Goal: Book appointment/travel/reservation

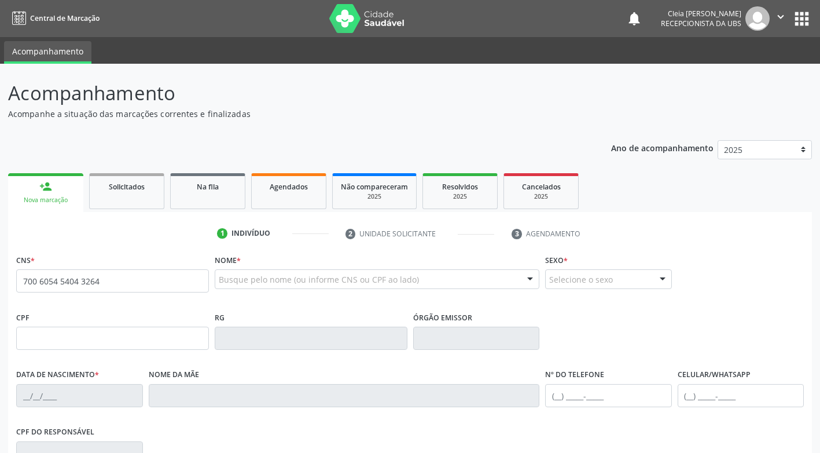
type input "700 6054 5404 3264"
type input "502.895.601-44"
type input "[DATE]"
type input "[PERSON_NAME]"
type input "[PHONE_NUMBER]"
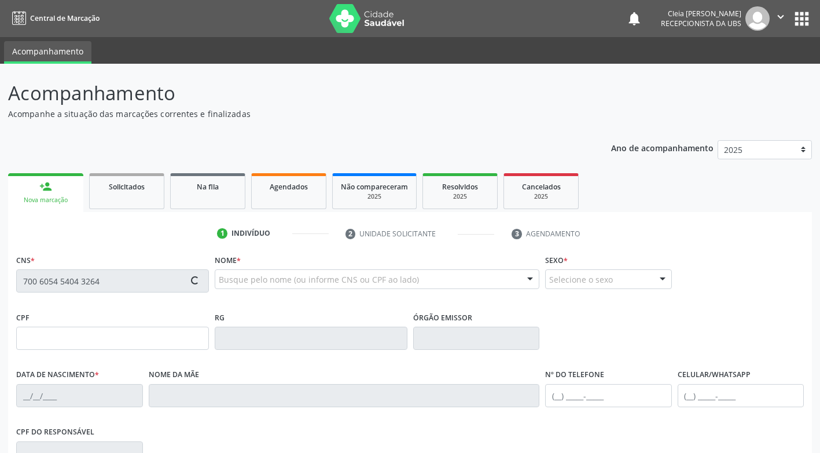
type input "[PHONE_NUMBER]"
type input "78"
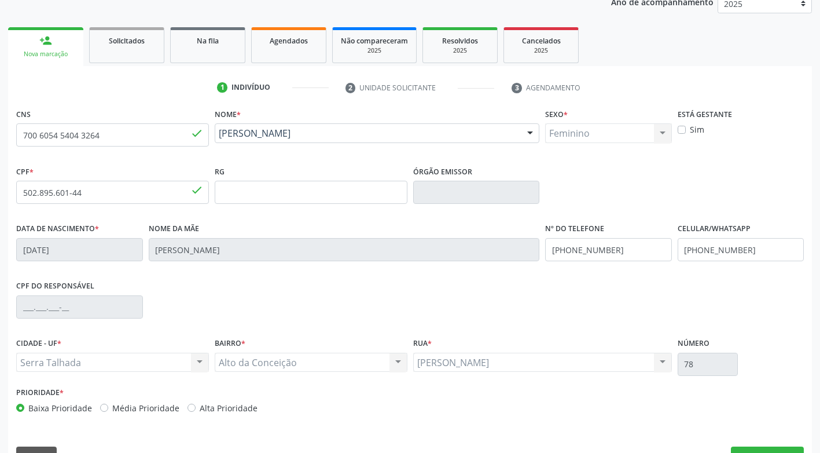
scroll to position [175, 0]
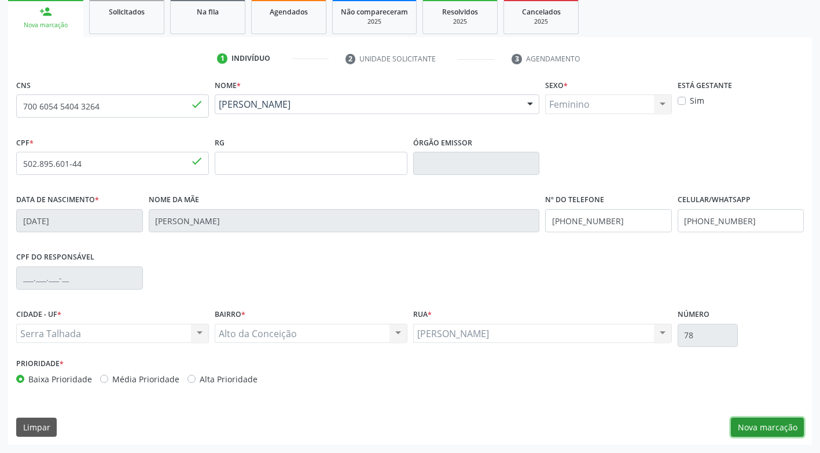
click at [747, 430] on button "Nova marcação" at bounding box center [767, 427] width 73 height 20
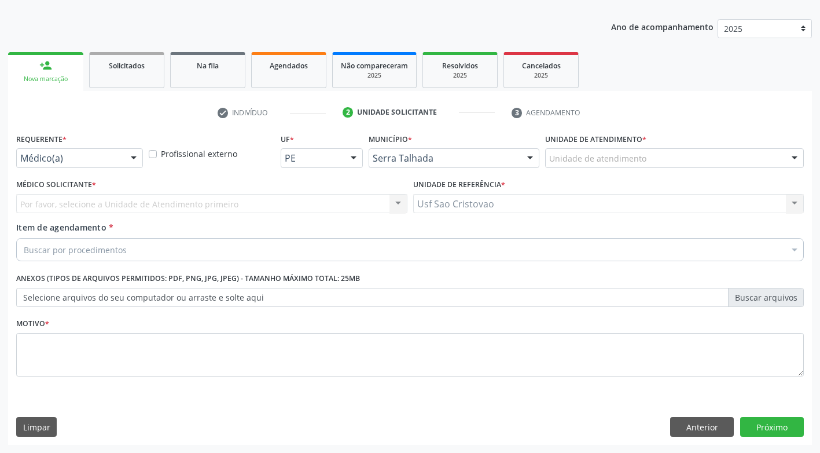
scroll to position [121, 0]
click at [134, 160] on div at bounding box center [133, 159] width 17 height 20
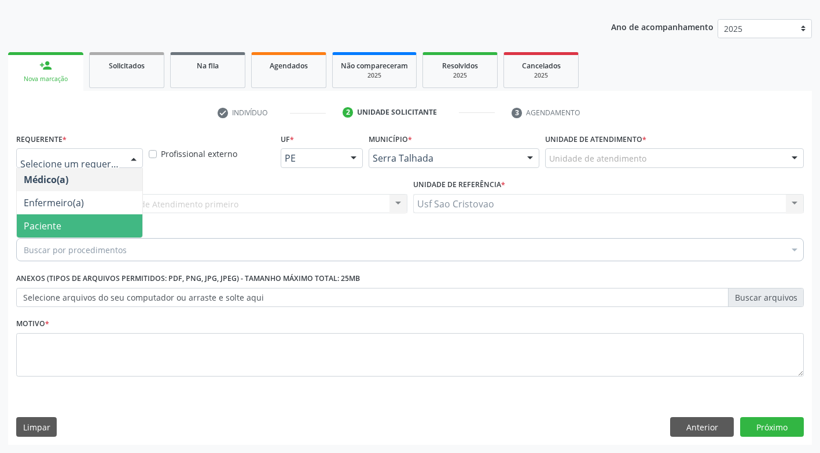
click at [120, 221] on span "Paciente" at bounding box center [80, 225] width 126 height 23
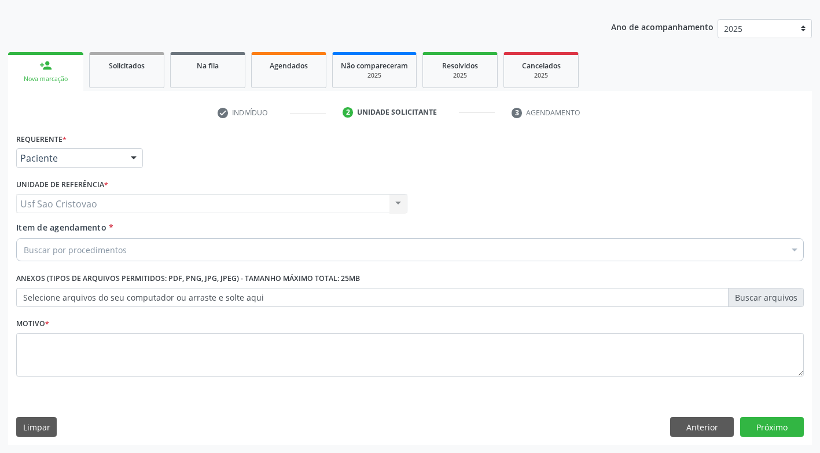
click at [134, 244] on div "Buscar por procedimentos" at bounding box center [410, 249] width 788 height 23
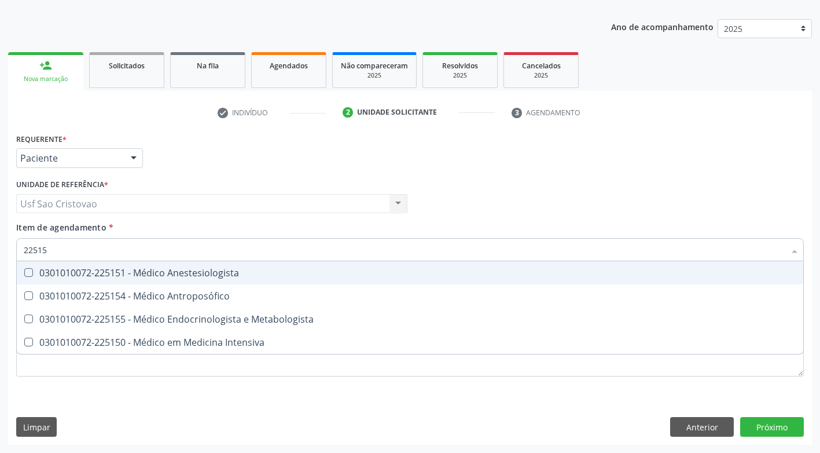
type input "225155"
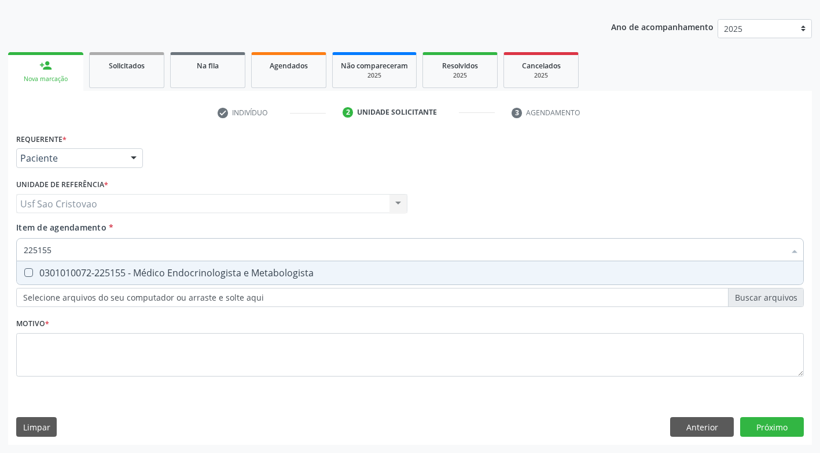
click at [27, 273] on Metabologista at bounding box center [28, 272] width 9 height 9
click at [24, 273] on Metabologista "checkbox" at bounding box center [21, 273] width 8 height 8
checkbox Metabologista "true"
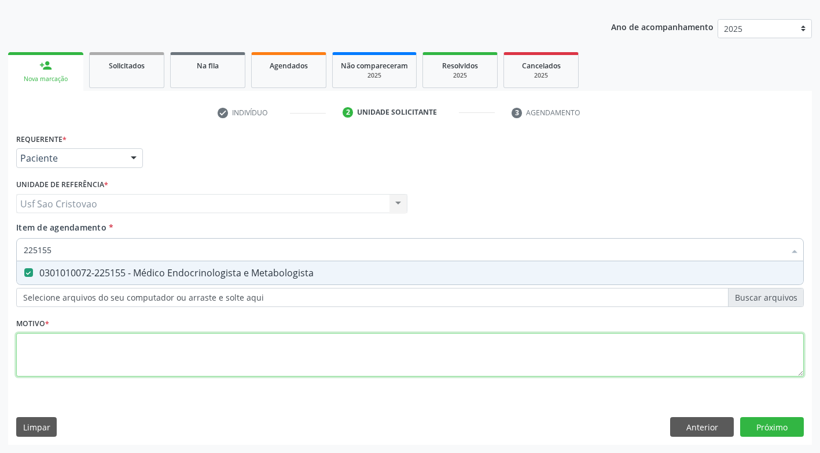
click at [115, 353] on div "Requerente * Paciente Médico(a) Enfermeiro(a) Paciente Nenhum resultado encontr…" at bounding box center [410, 261] width 788 height 262
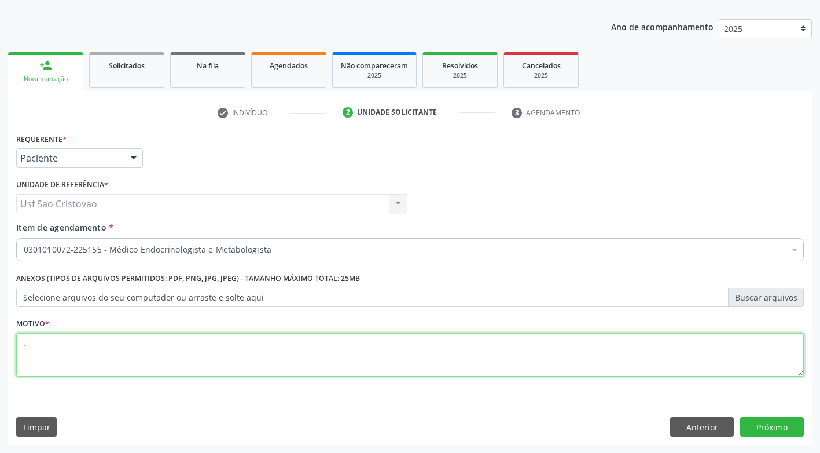
type textarea "."
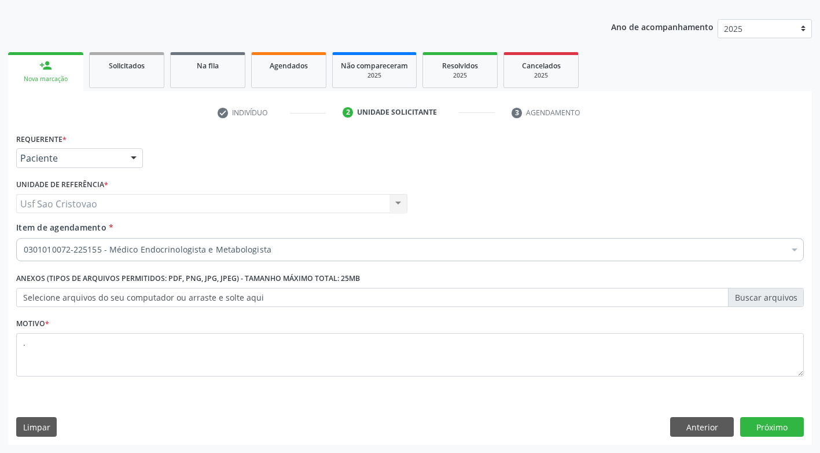
click at [633, 432] on div "Limpar Anterior Próximo" at bounding box center [410, 427] width 788 height 20
click at [774, 425] on button "Próximo" at bounding box center [773, 427] width 64 height 20
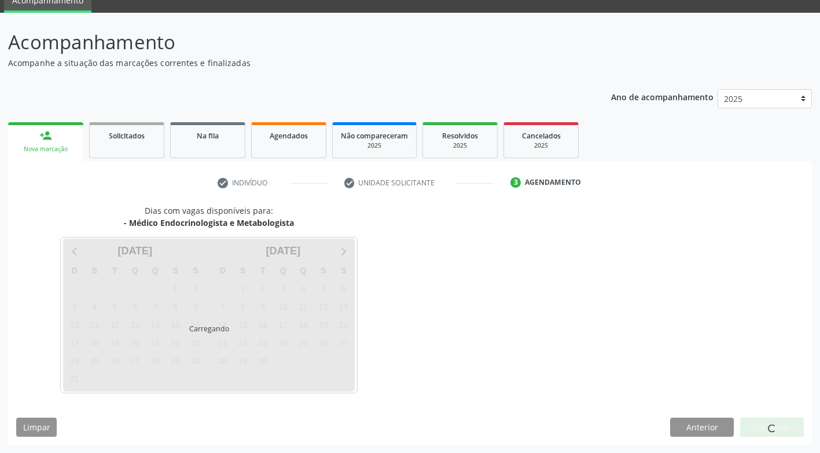
scroll to position [51, 0]
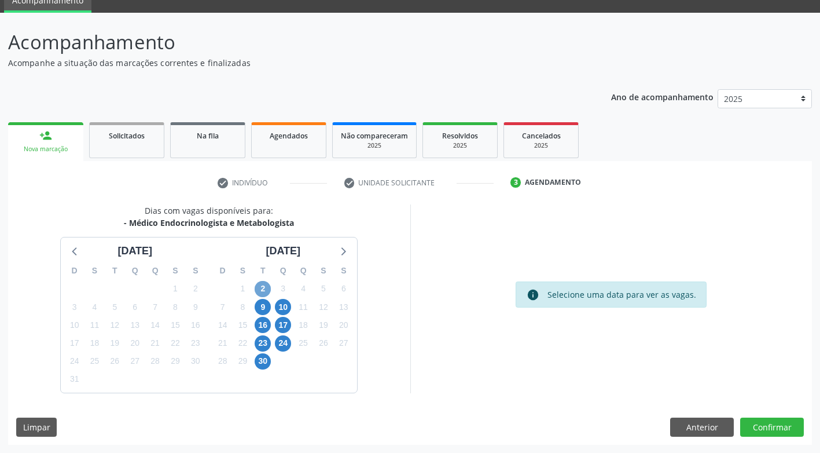
click at [263, 285] on span "2" at bounding box center [263, 289] width 16 height 16
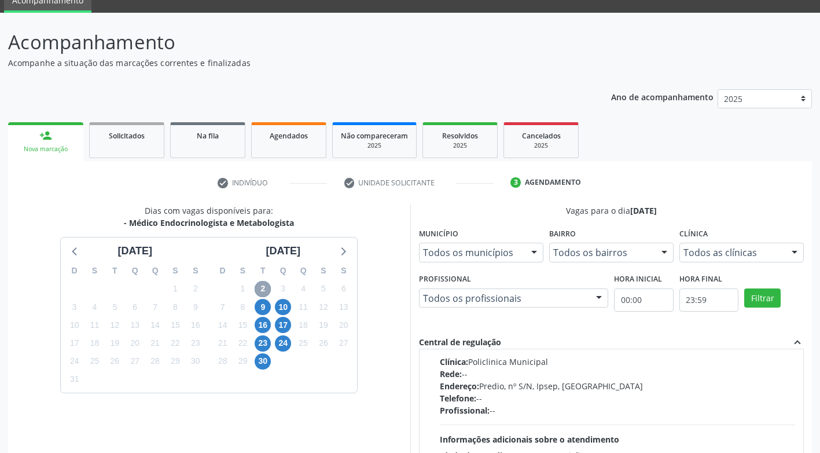
scroll to position [0, 0]
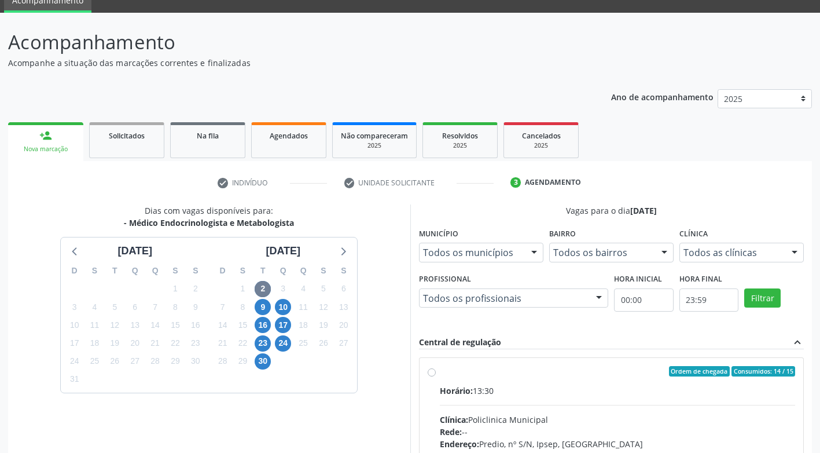
click at [440, 373] on label "Ordem de chegada Consumidos: 14 / 15 Horário: 13:30 Clínica: Policlinica Munici…" at bounding box center [618, 455] width 356 height 178
click at [434, 373] on input "Ordem de chegada Consumidos: 14 / 15 Horário: 13:30 Clínica: Policlinica Munici…" at bounding box center [432, 371] width 8 height 10
radio input "true"
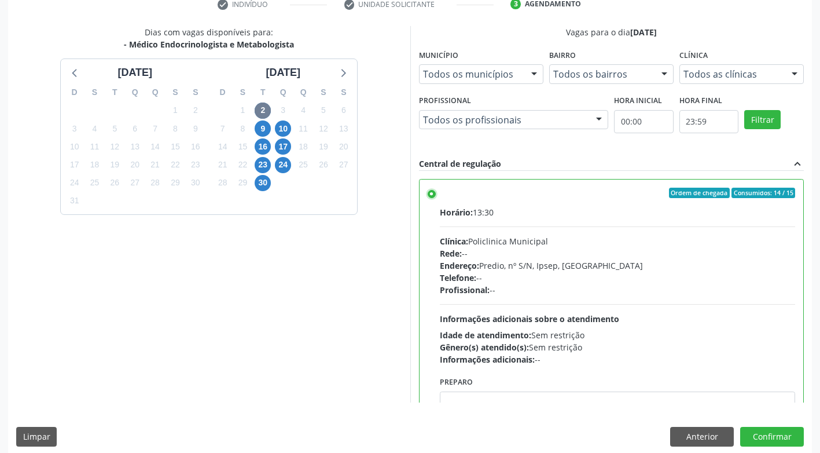
scroll to position [239, 0]
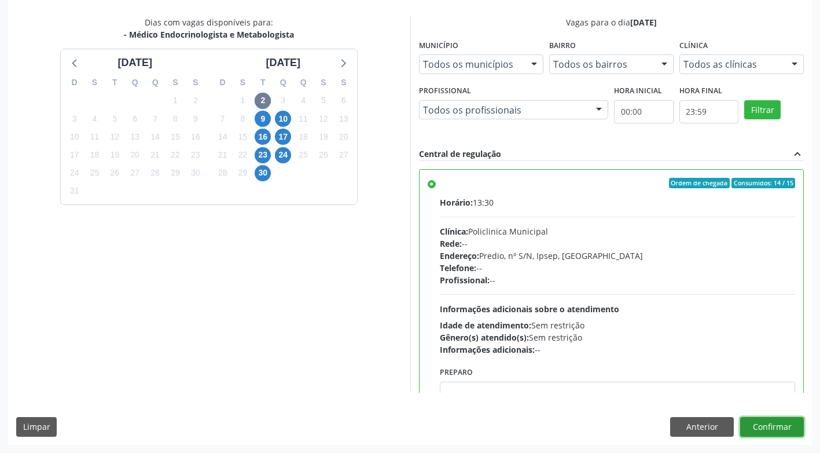
click at [766, 428] on button "Confirmar" at bounding box center [773, 427] width 64 height 20
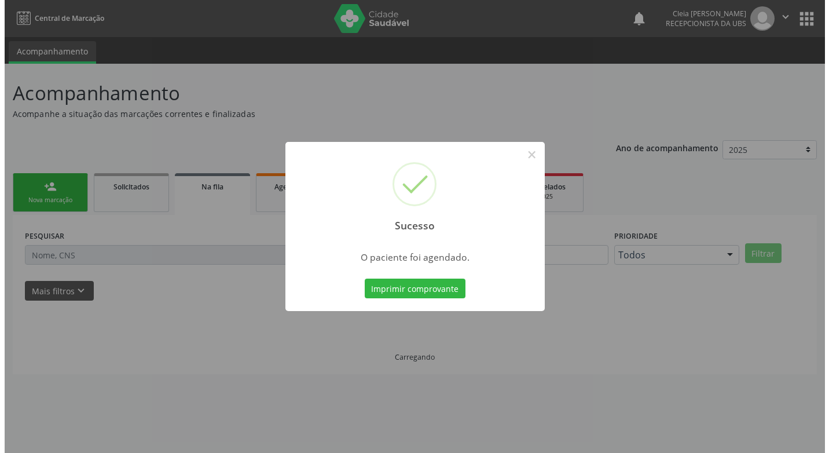
scroll to position [0, 0]
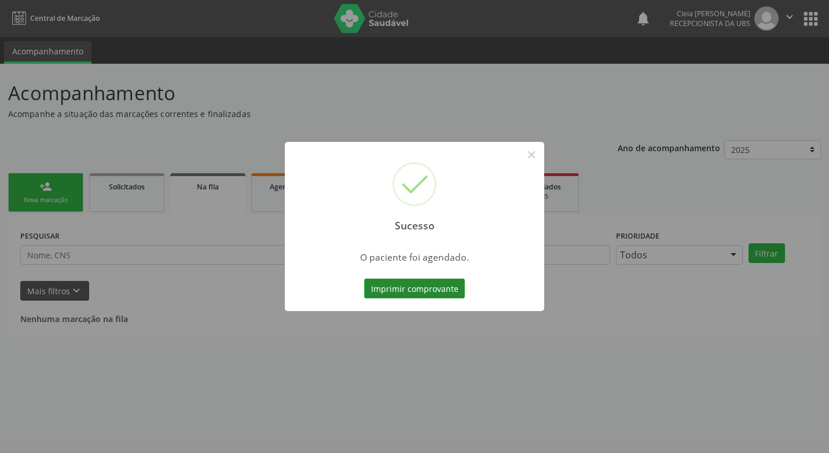
click at [395, 294] on button "Imprimir comprovante" at bounding box center [414, 288] width 101 height 20
